Goal: Task Accomplishment & Management: Use online tool/utility

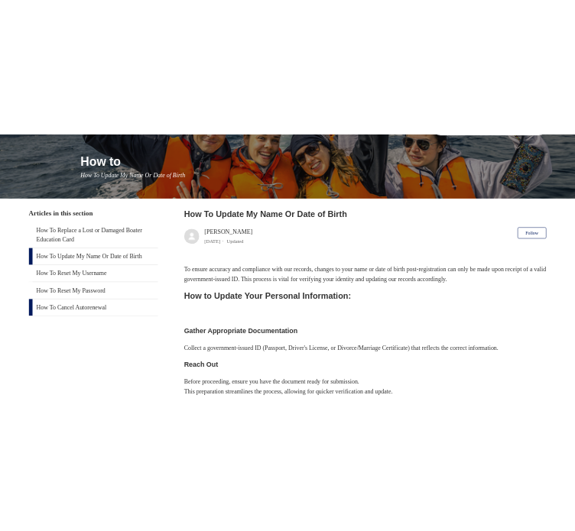
scroll to position [164, 0]
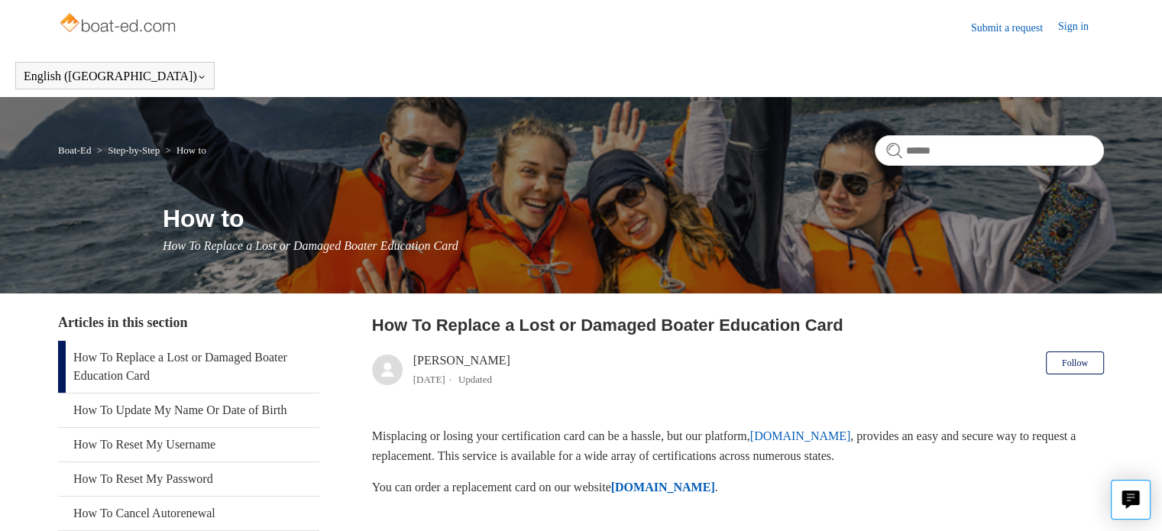
click at [303, 361] on link "How To Replace a Lost or Damaged Boater Education Card" at bounding box center [188, 367] width 261 height 52
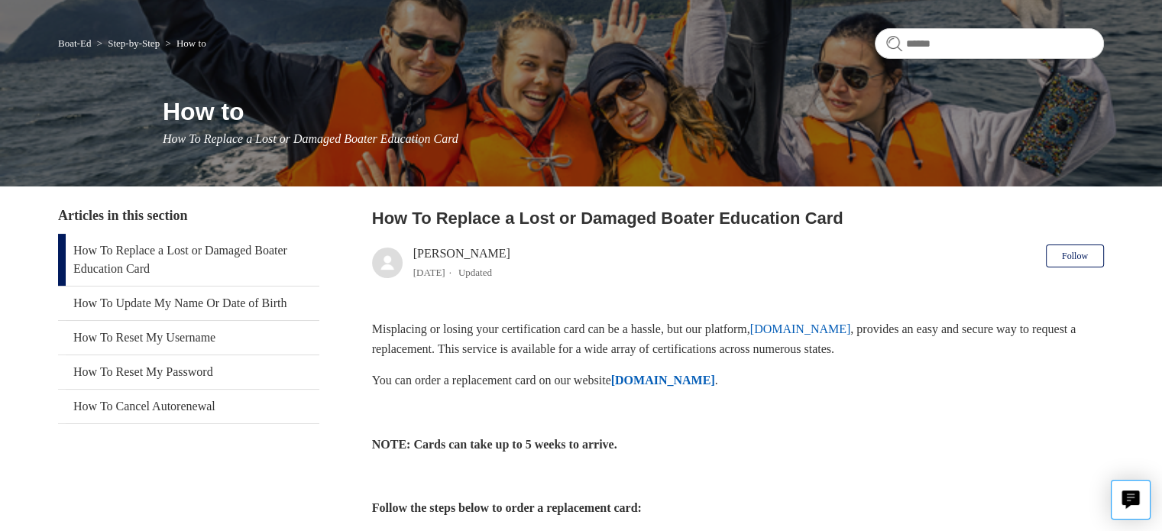
scroll to position [106, 0]
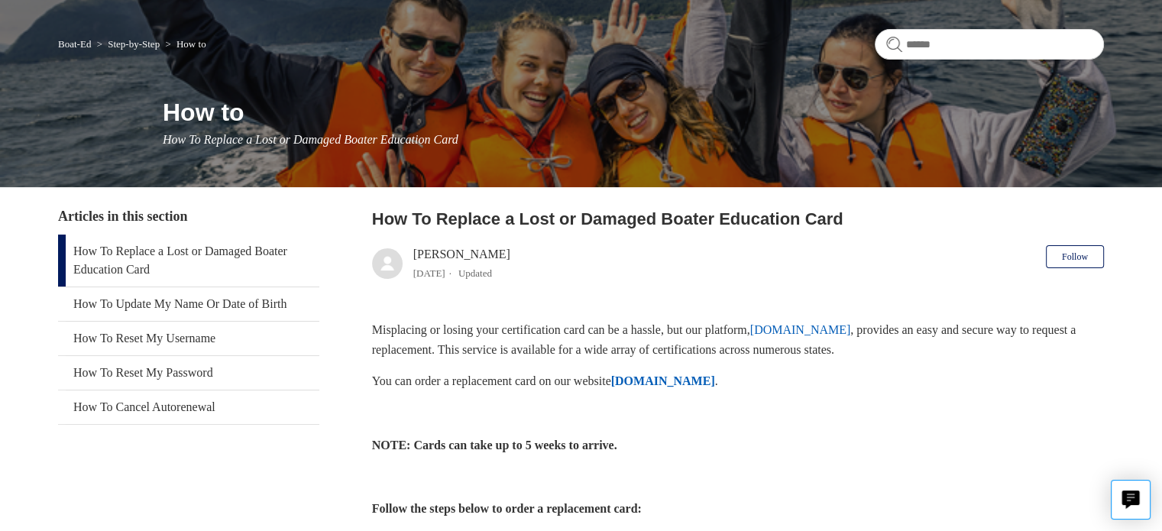
click at [694, 372] on p "You can order a replacement card on our website ILostMyCard.com ." at bounding box center [738, 381] width 732 height 20
click at [685, 381] on strong "[DOMAIN_NAME]" at bounding box center [663, 380] width 104 height 13
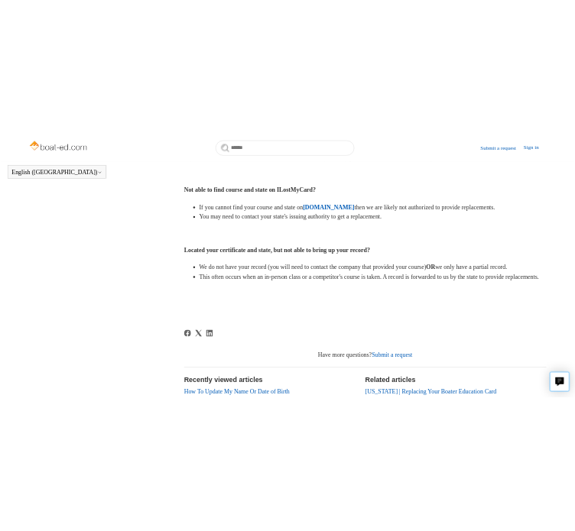
scroll to position [744, 0]
